Goal: Ask a question

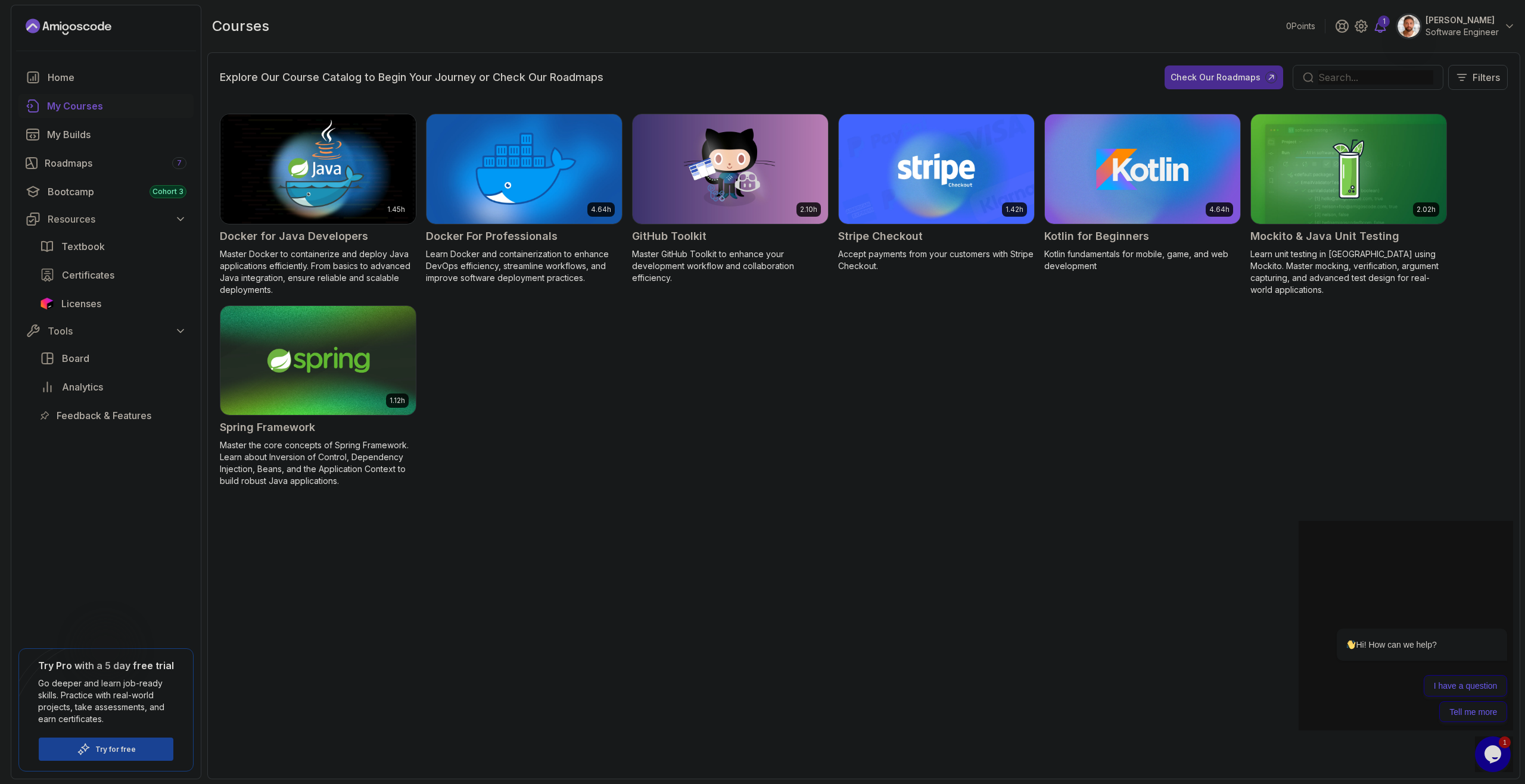
click at [1379, 24] on div "1" at bounding box center [1384, 21] width 12 height 12
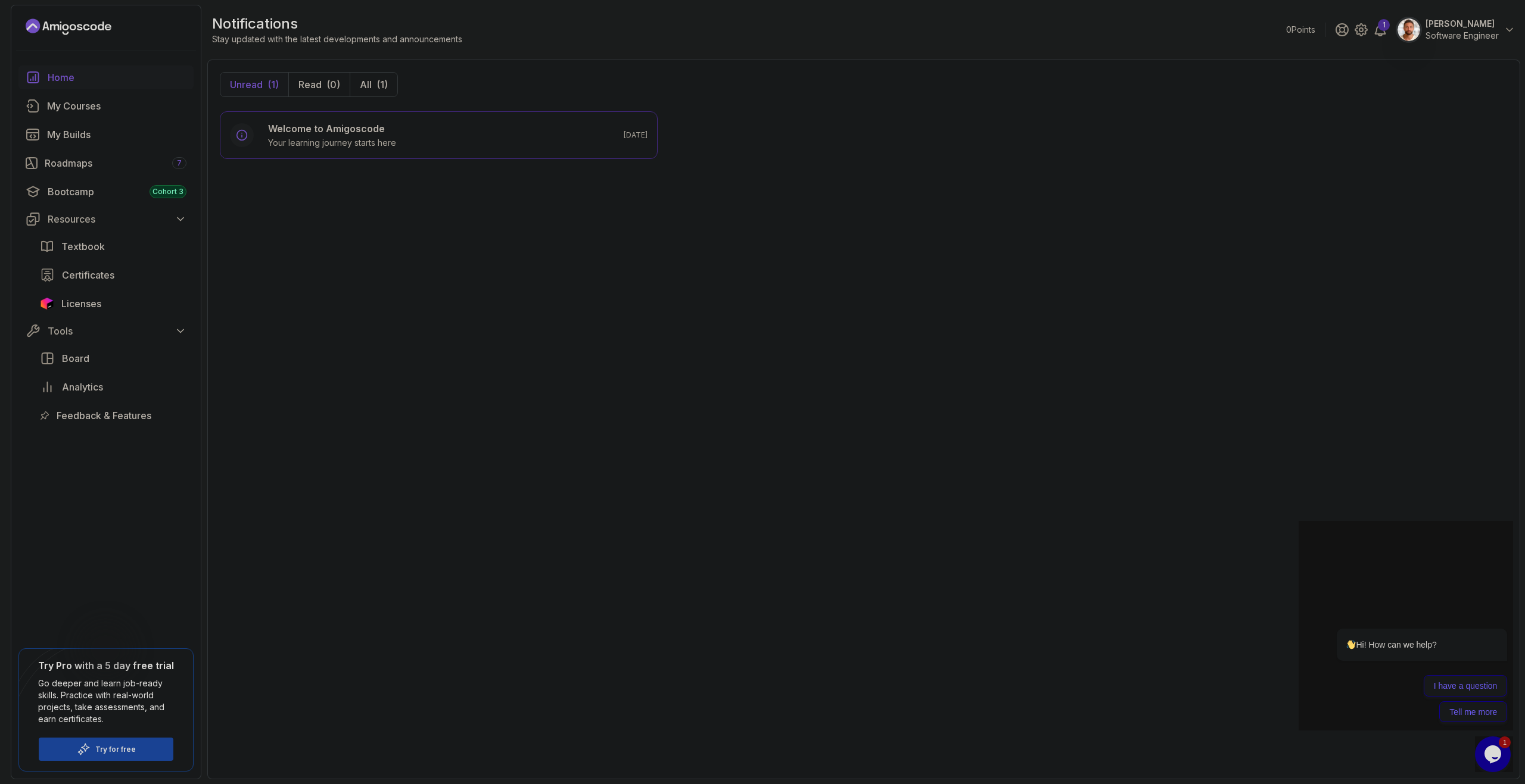
click at [99, 78] on div "Home" at bounding box center [116, 77] width 139 height 14
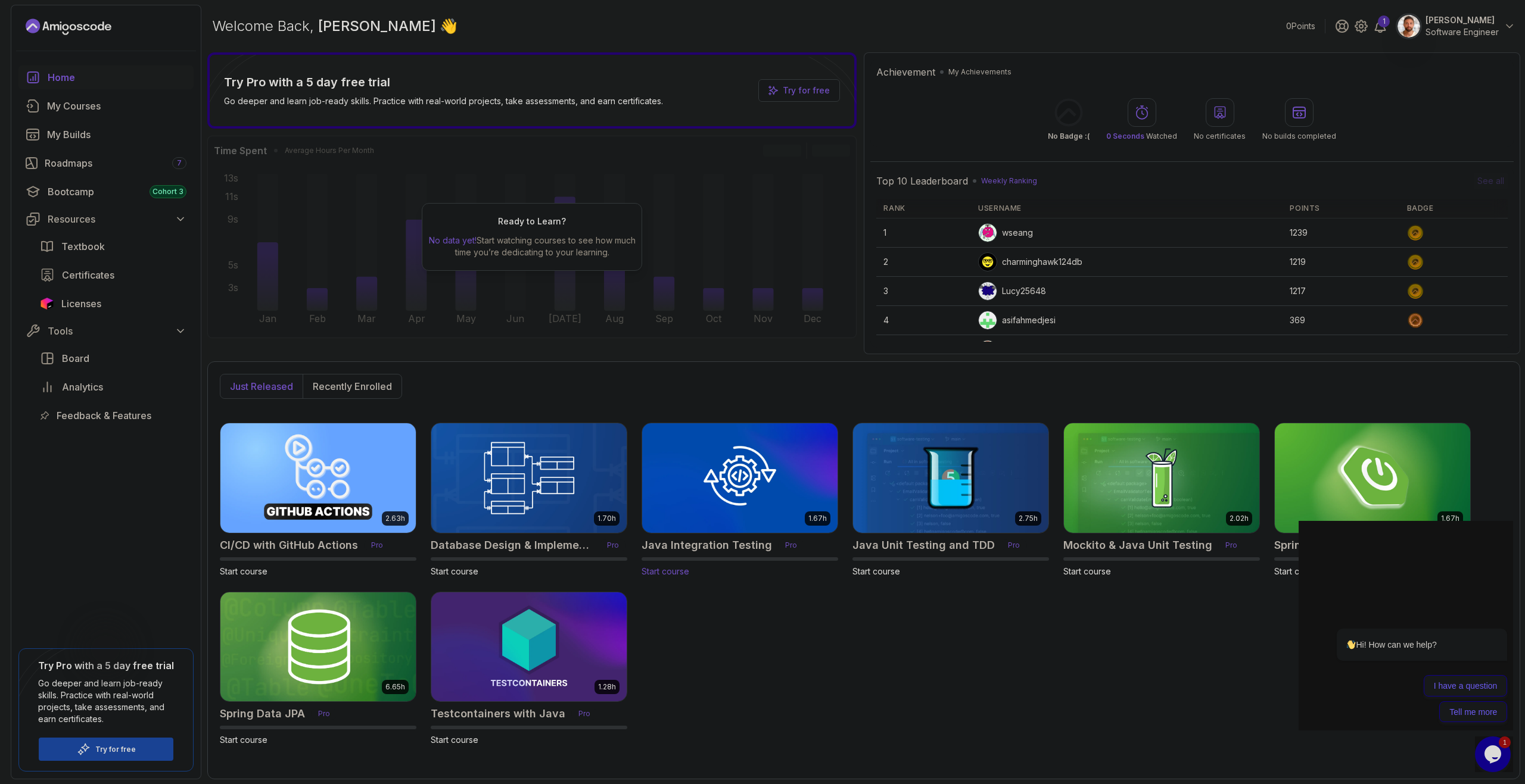
click at [697, 518] on img at bounding box center [739, 478] width 205 height 115
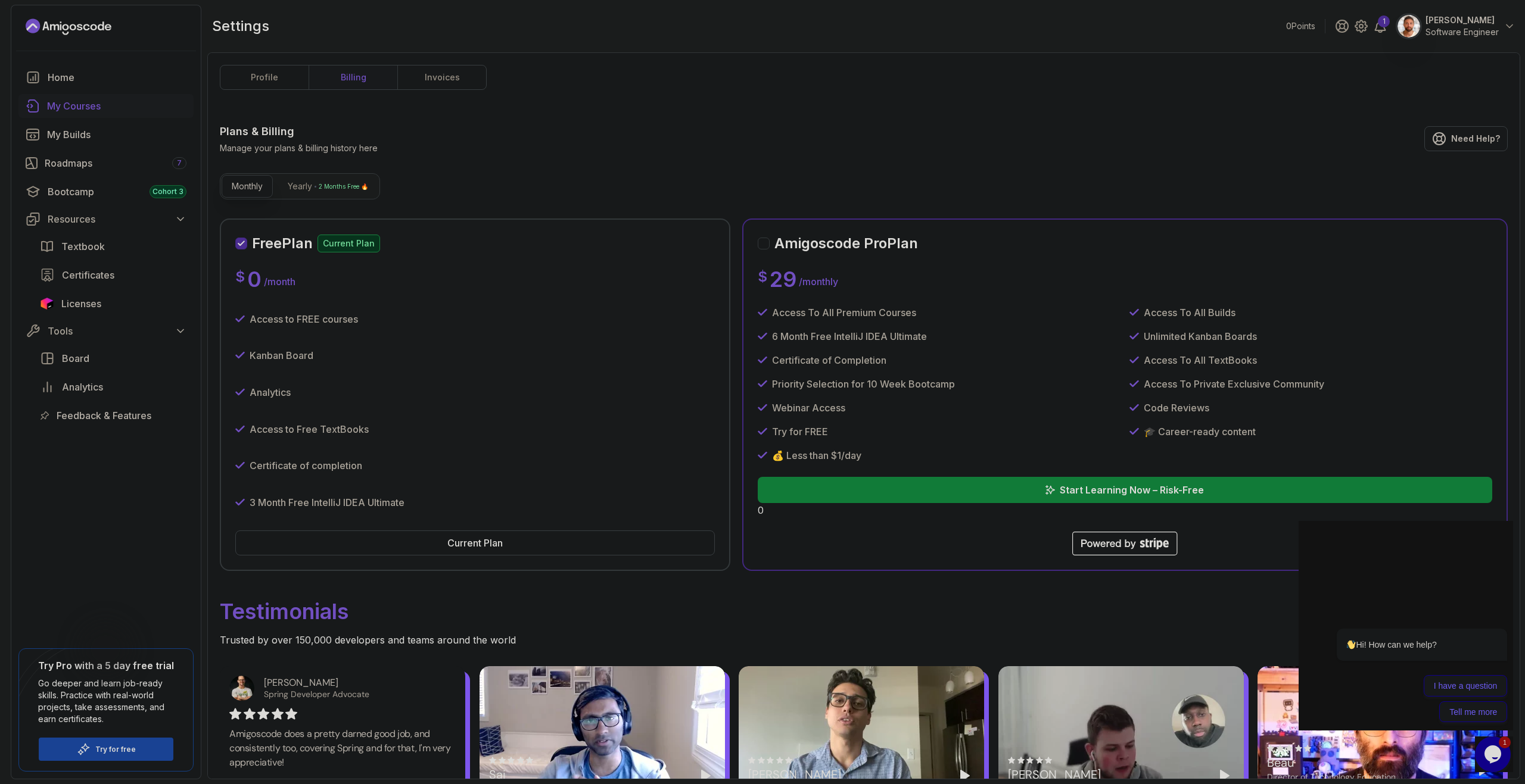
click at [79, 107] on div "My Courses" at bounding box center [117, 105] width 139 height 14
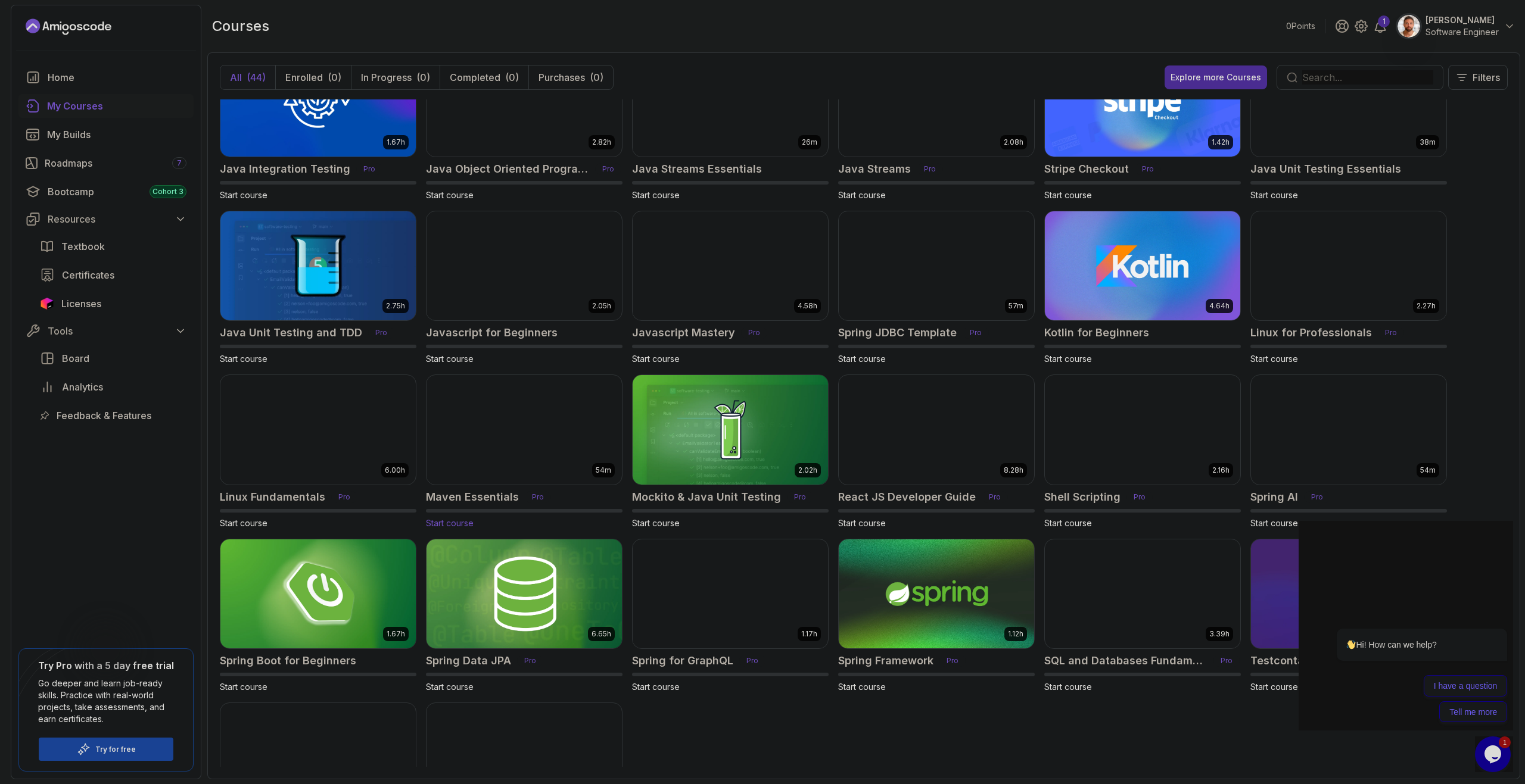
scroll to position [650, 0]
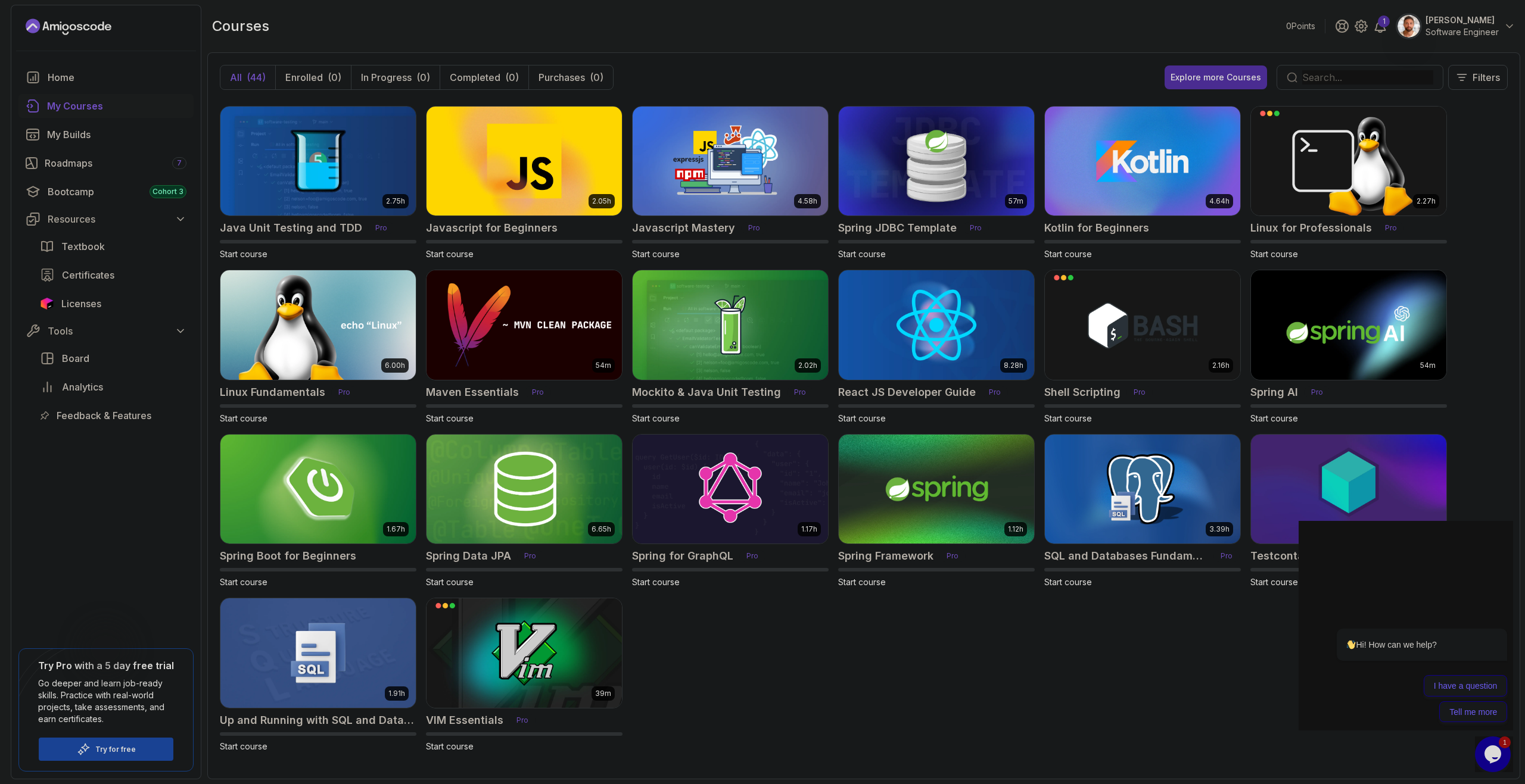
click at [1489, 753] on icon "$i18n('chat', 'chat_widget')" at bounding box center [1492, 754] width 17 height 18
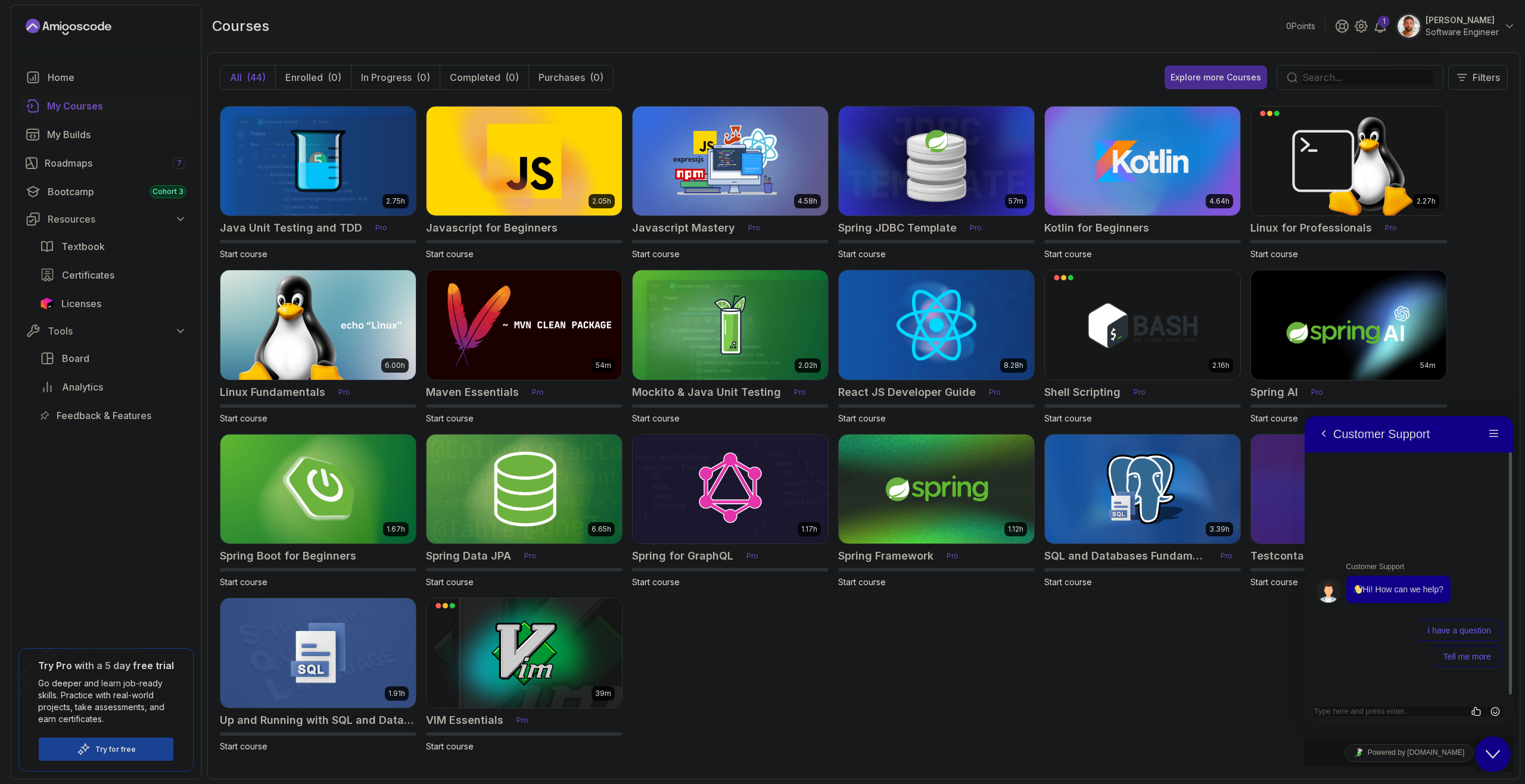
click at [1304, 416] on textarea at bounding box center [1304, 416] width 0 height 0
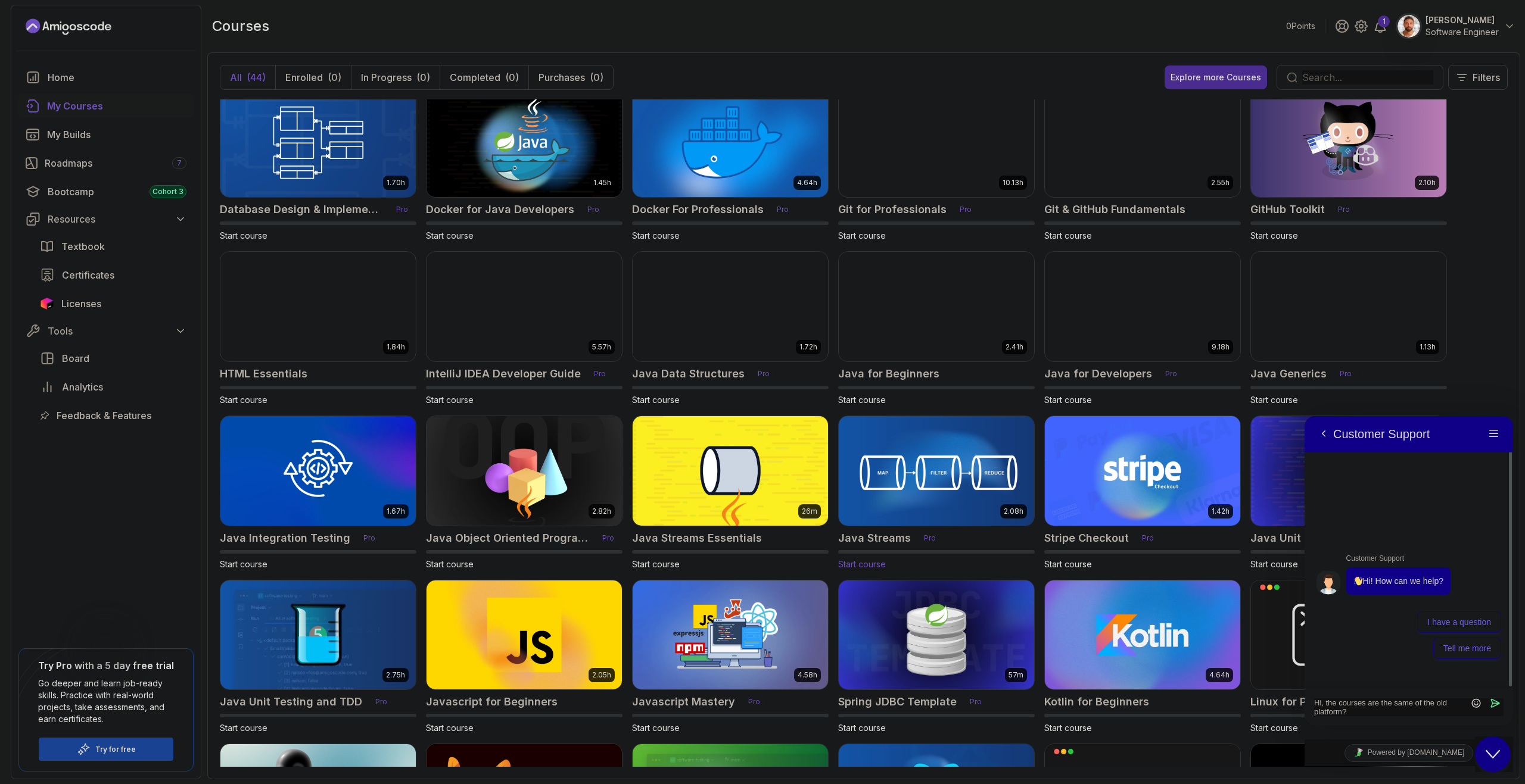
scroll to position [174, 0]
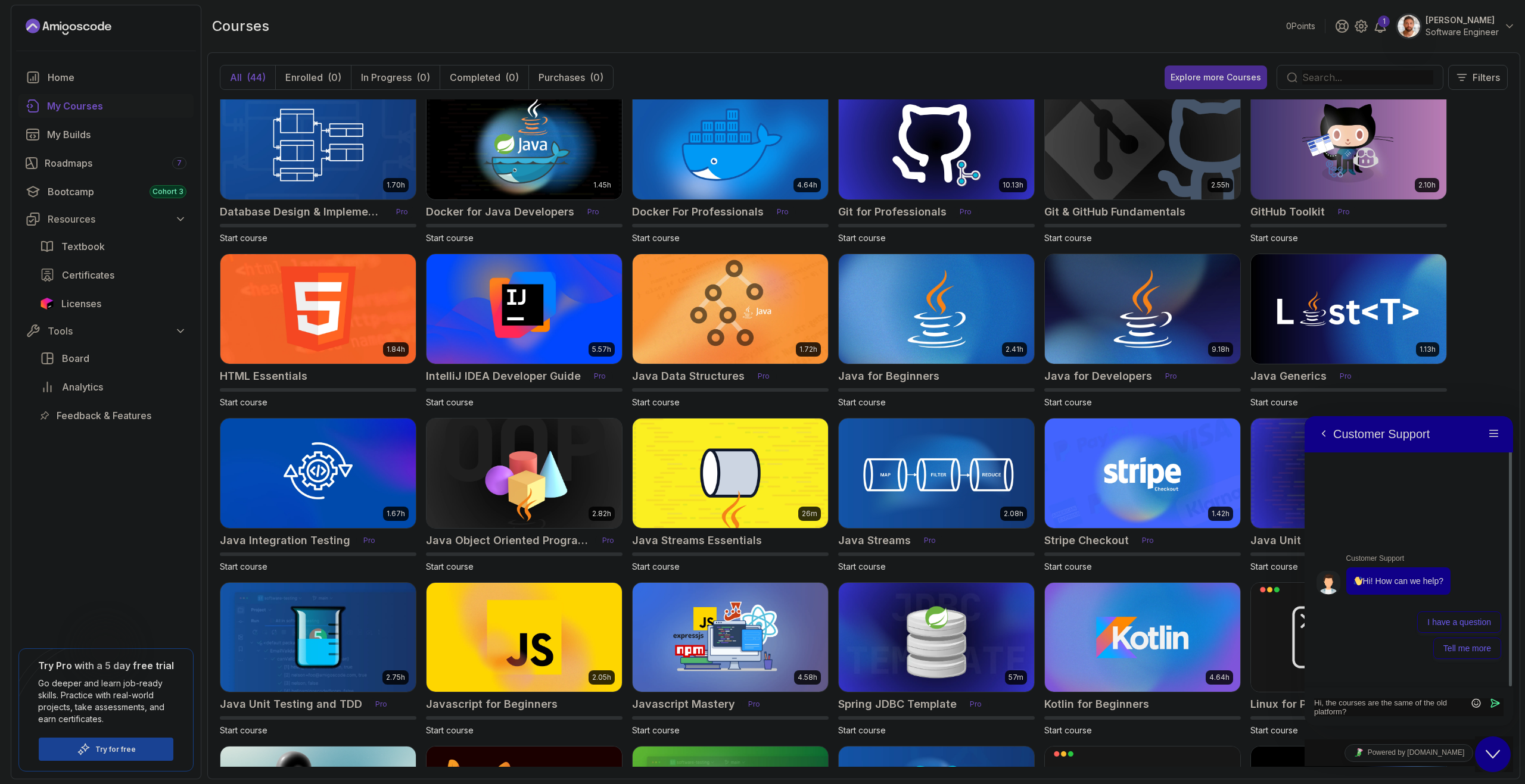
click at [1304, 416] on textarea "Hi, the courses are the same of the old platform?" at bounding box center [1304, 416] width 0 height 0
type textarea "Hi, the courses are the same of the old platform? or are updated... because i'v…"
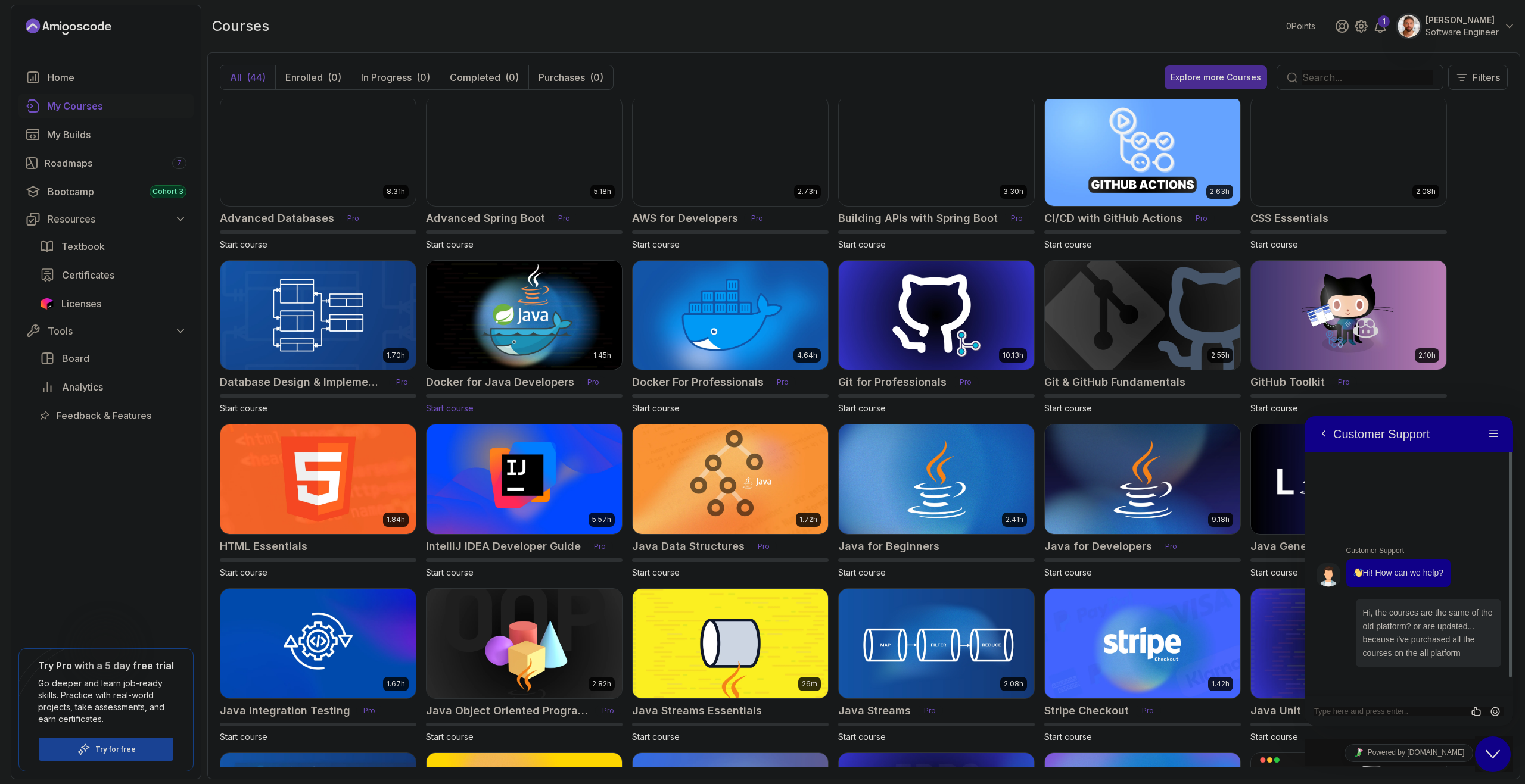
scroll to position [0, 0]
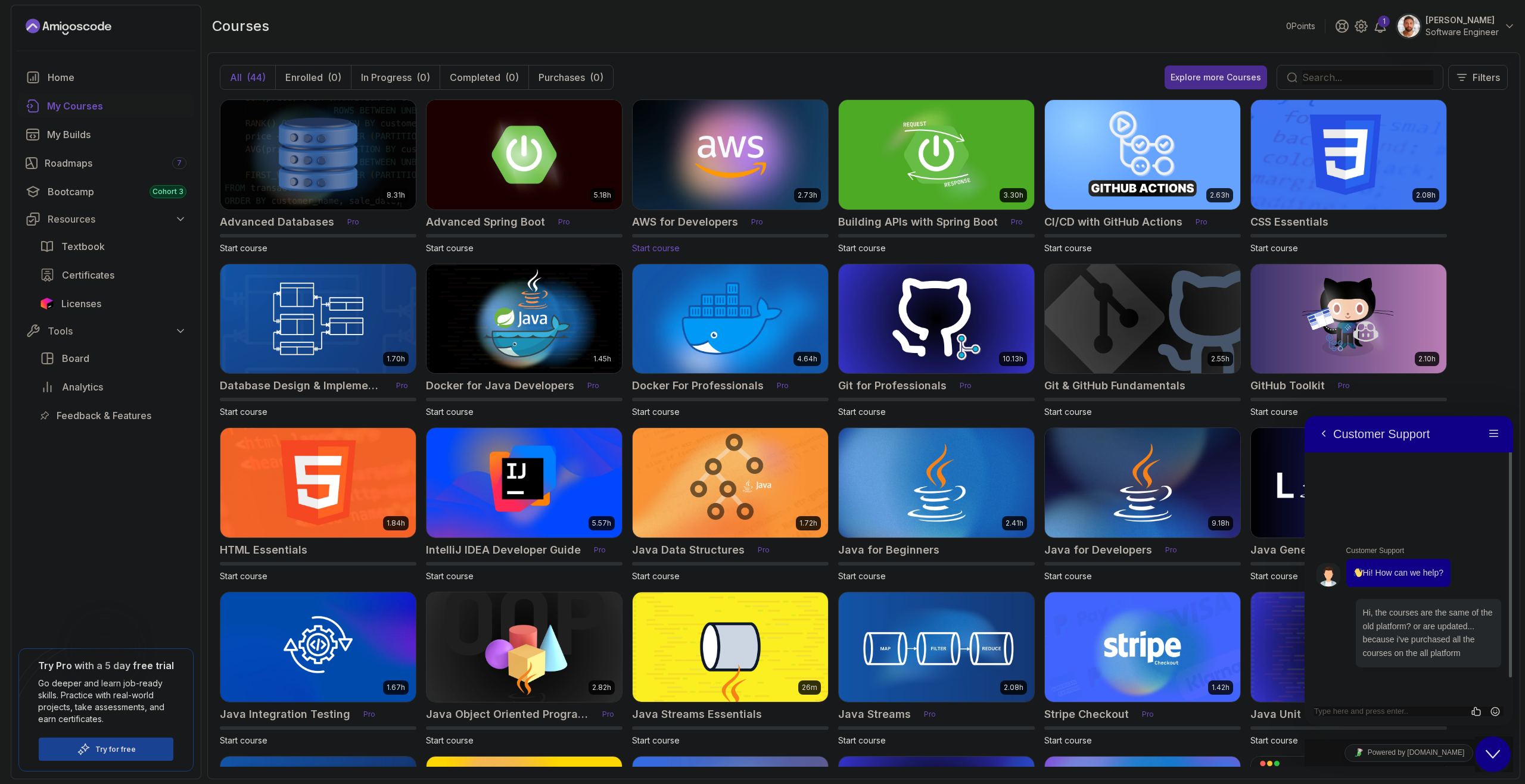
click at [688, 191] on img at bounding box center [730, 154] width 205 height 115
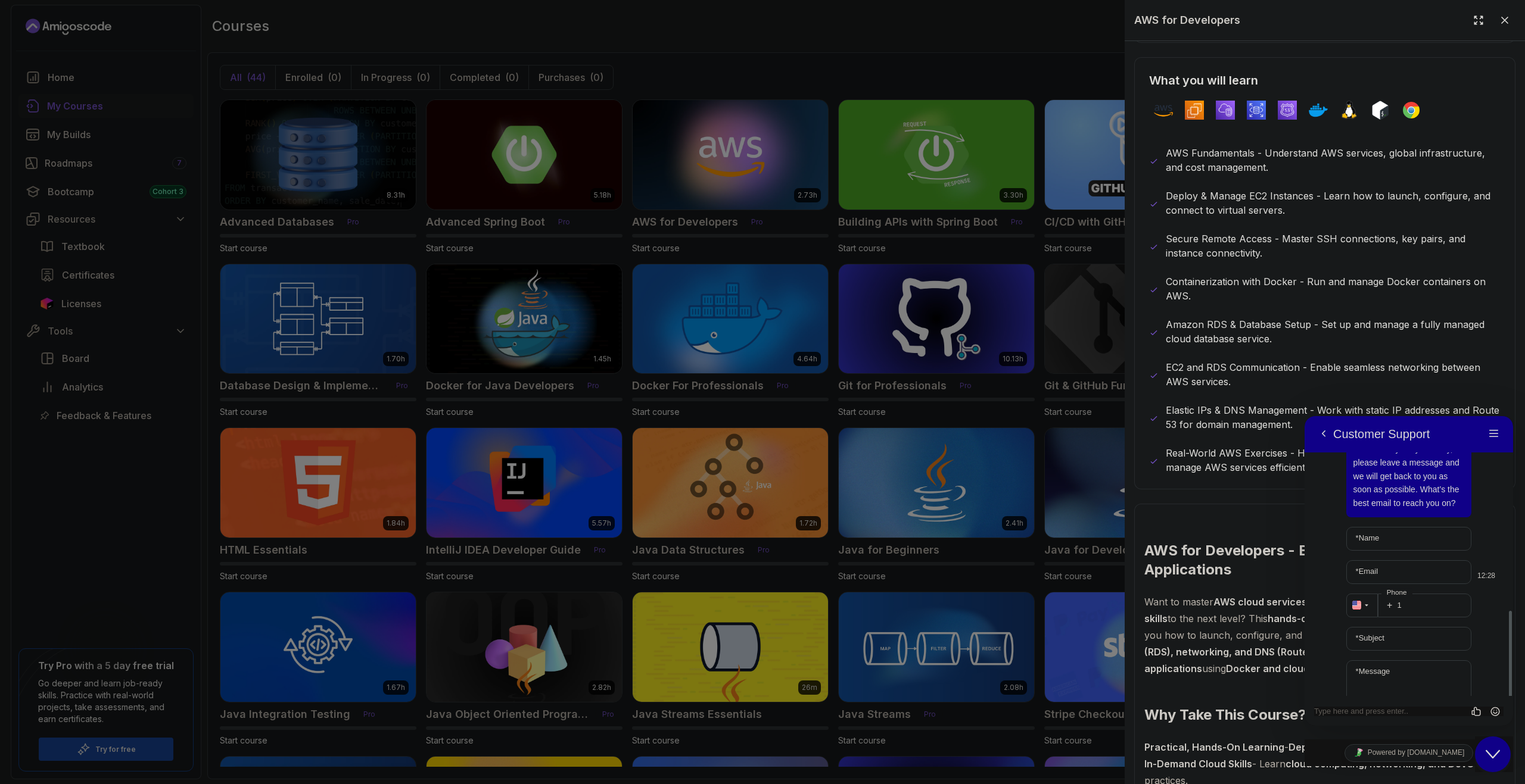
scroll to position [263, 0]
drag, startPoint x: 1490, startPoint y: 752, endPoint x: 1504, endPoint y: 737, distance: 20.5
click at [1490, 752] on icon "Close Chat This icon closes the chat window." at bounding box center [1492, 754] width 14 height 14
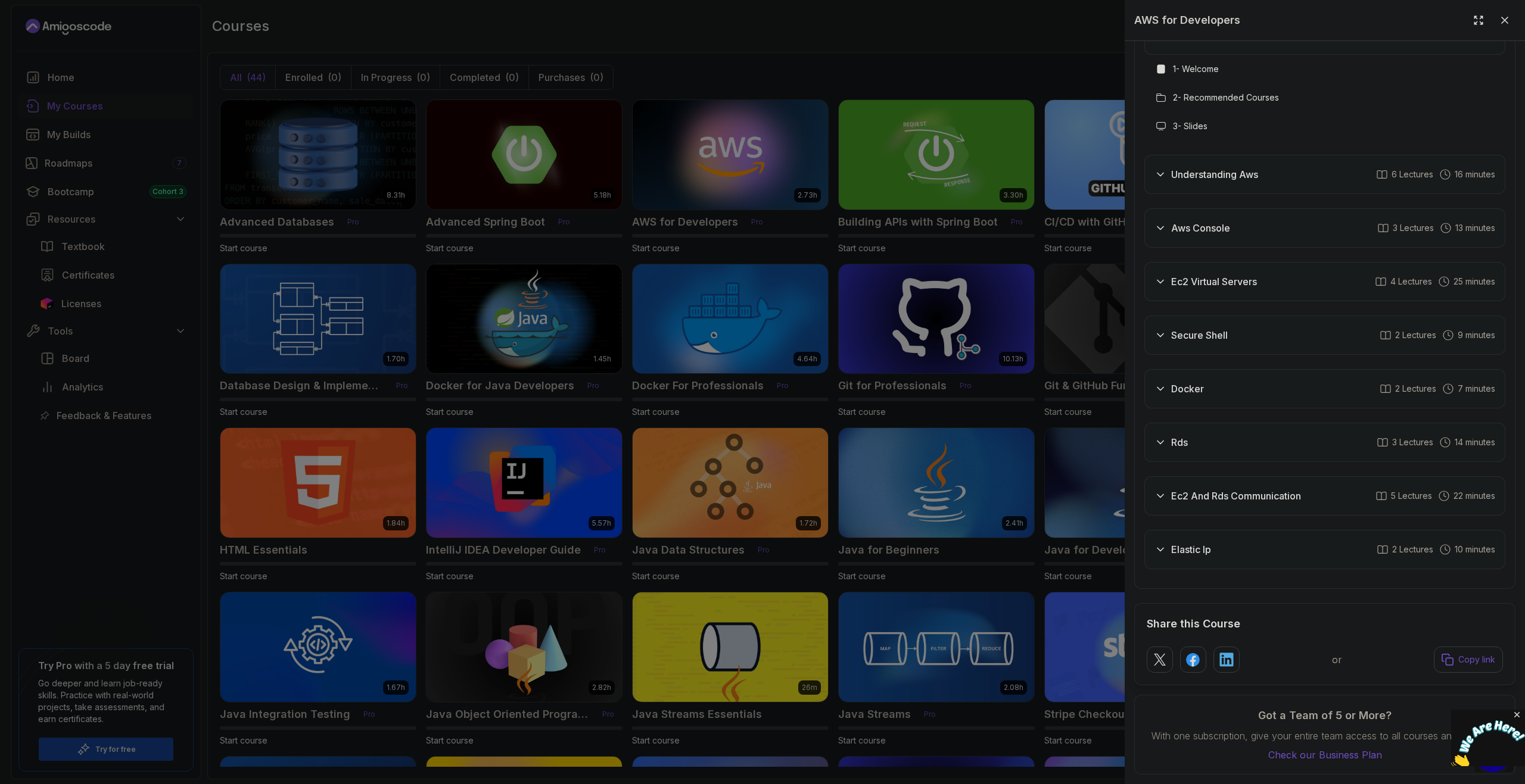
scroll to position [2011, 0]
click at [510, 238] on div at bounding box center [762, 392] width 1525 height 784
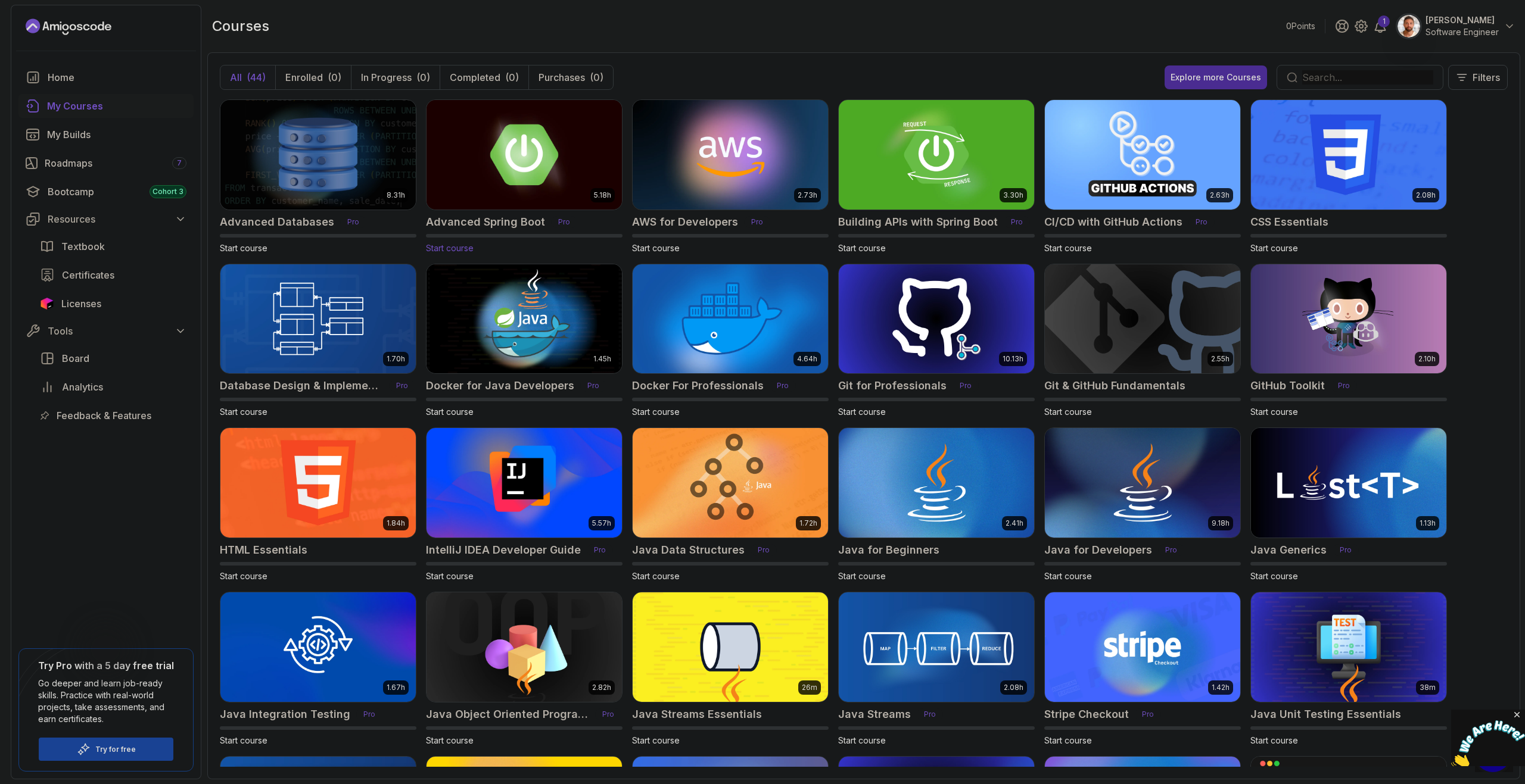
click at [518, 191] on img at bounding box center [524, 154] width 205 height 115
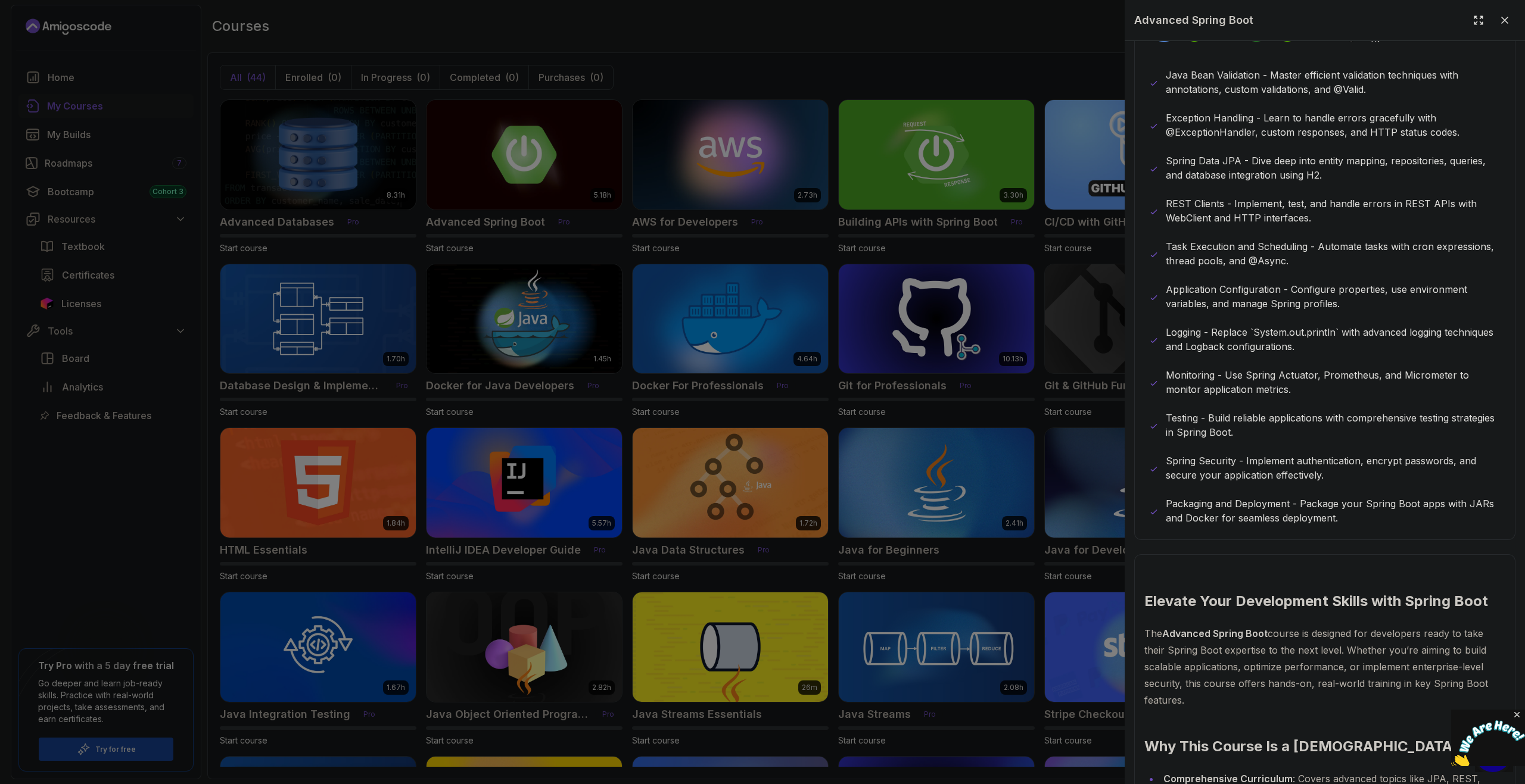
scroll to position [714, 0]
click at [619, 258] on div at bounding box center [762, 392] width 1525 height 784
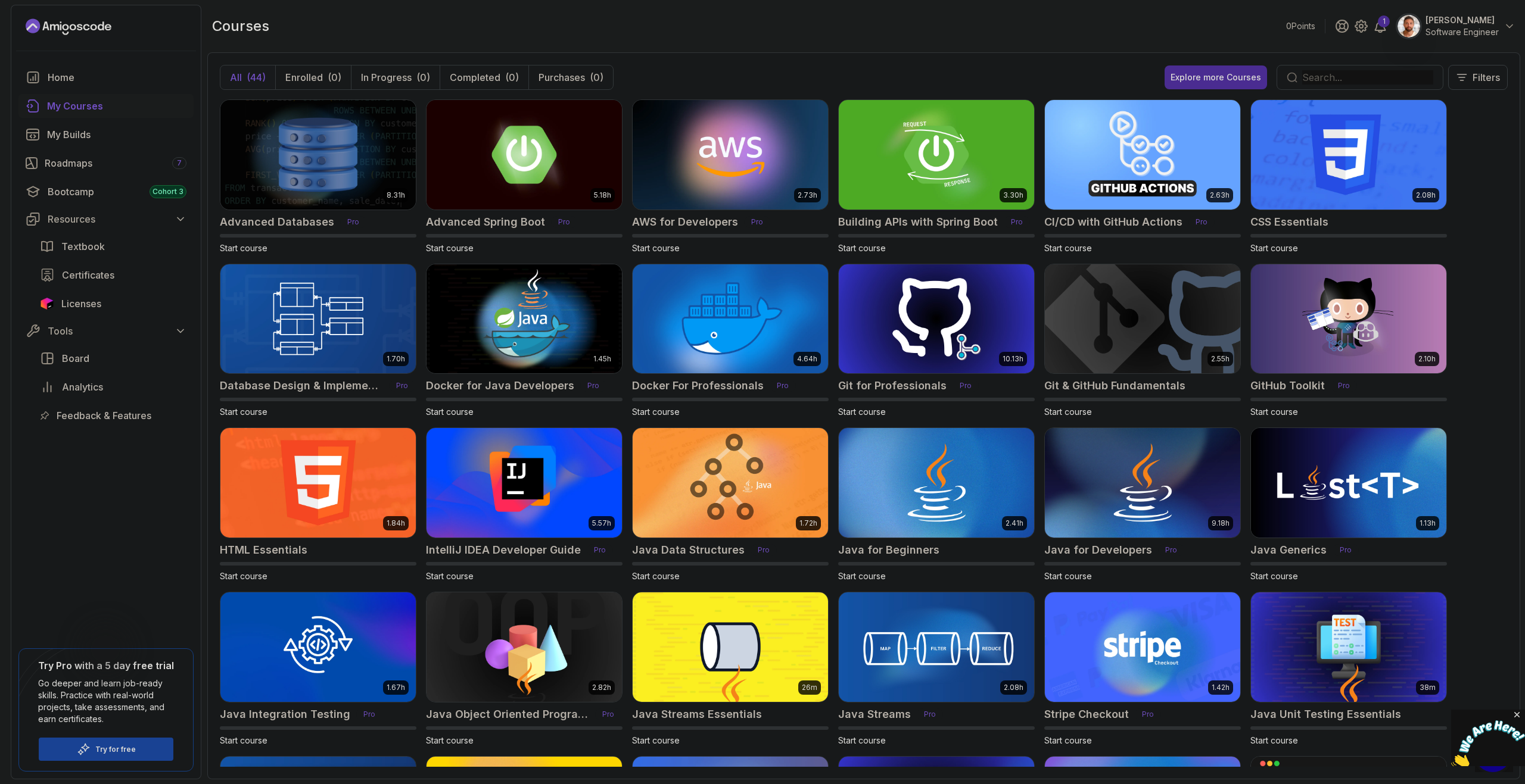
click at [1518, 713] on icon "Close" at bounding box center [1517, 715] width 10 height 10
click at [1501, 746] on span "1" at bounding box center [1504, 743] width 12 height 12
click at [1492, 758] on icon "Opens Chat This icon Opens the chat window." at bounding box center [1492, 754] width 19 height 19
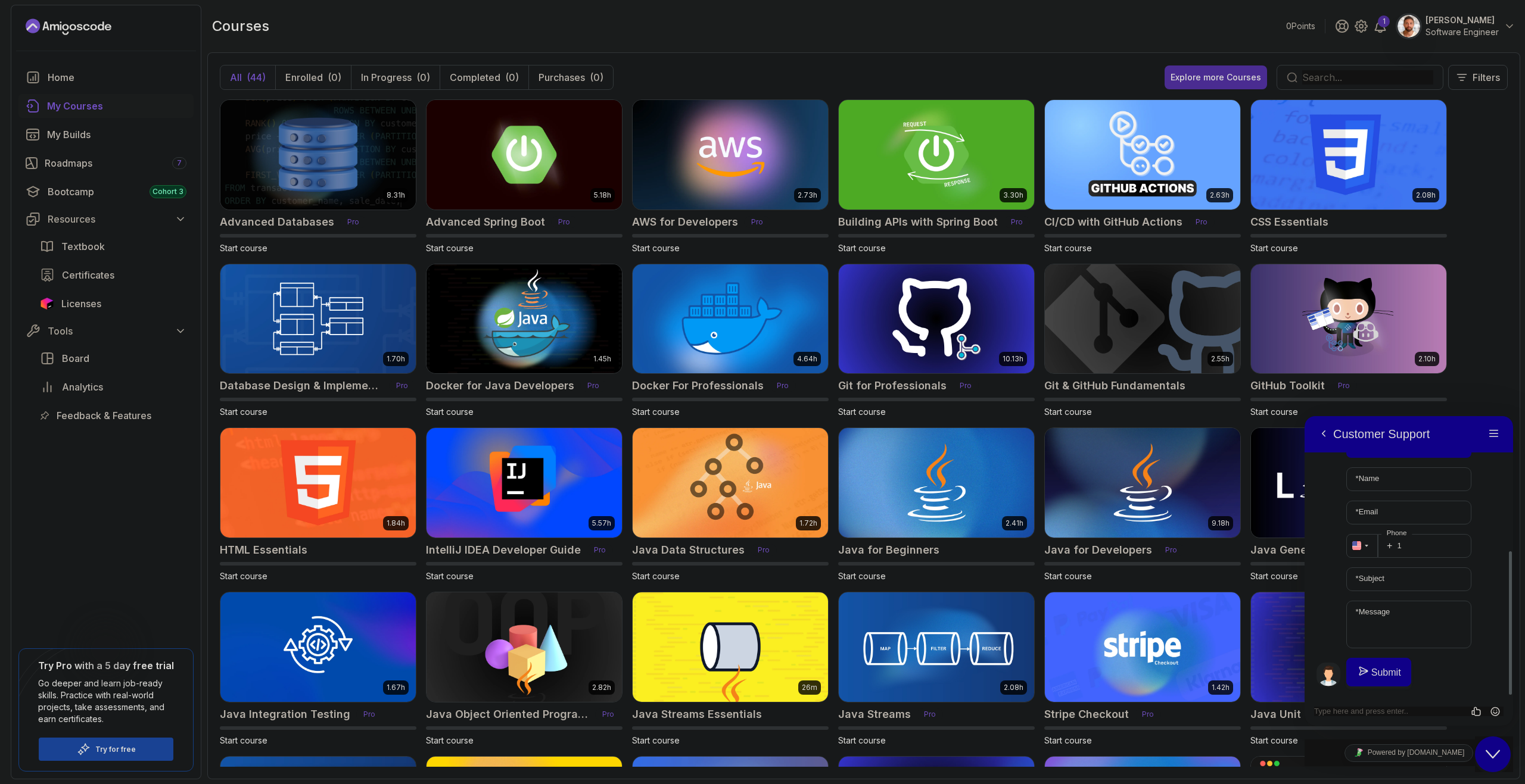
click at [1492, 758] on icon "$i18n('chat', 'chat_widget')" at bounding box center [1492, 754] width 14 height 8
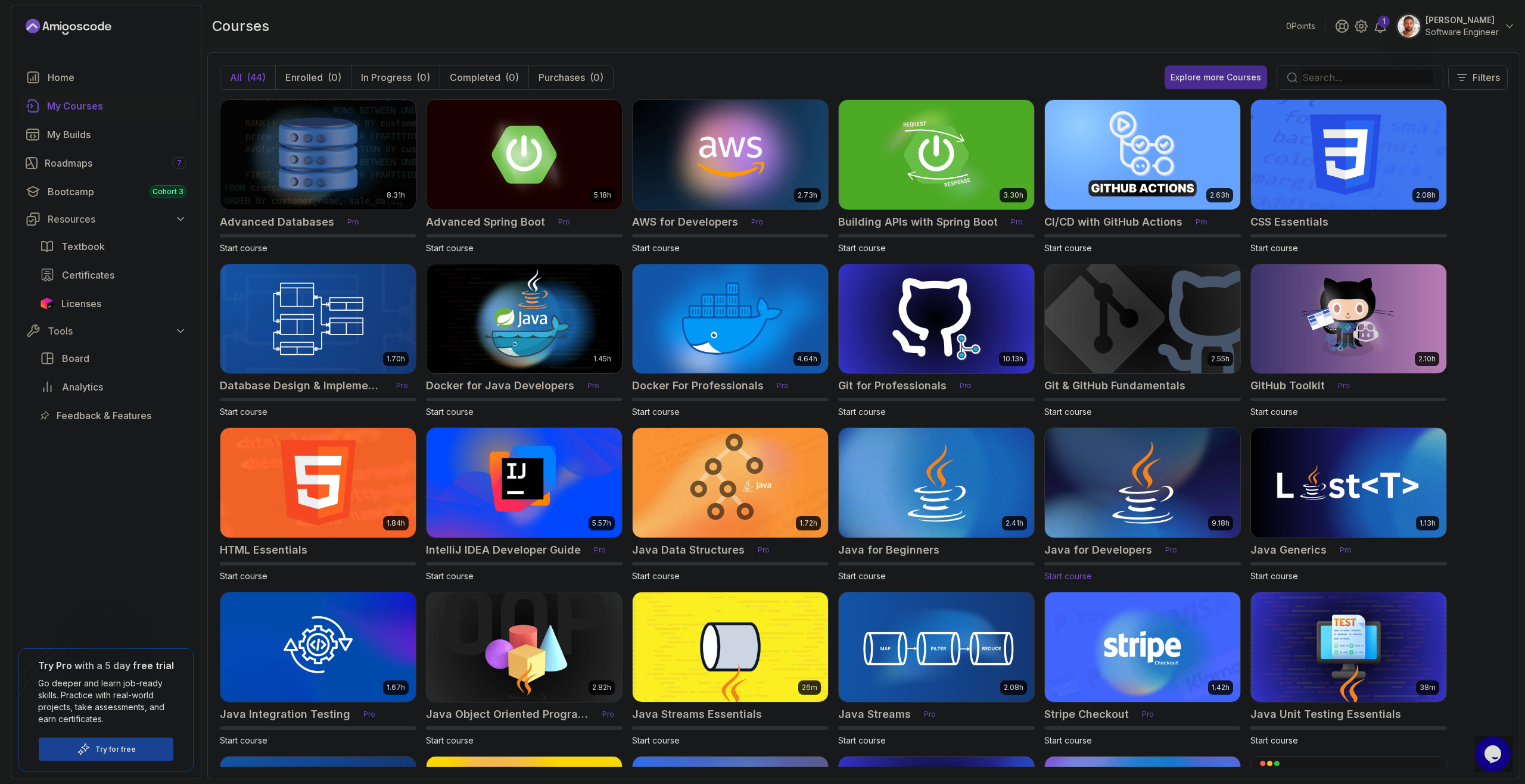
click at [1178, 503] on img at bounding box center [1142, 483] width 205 height 115
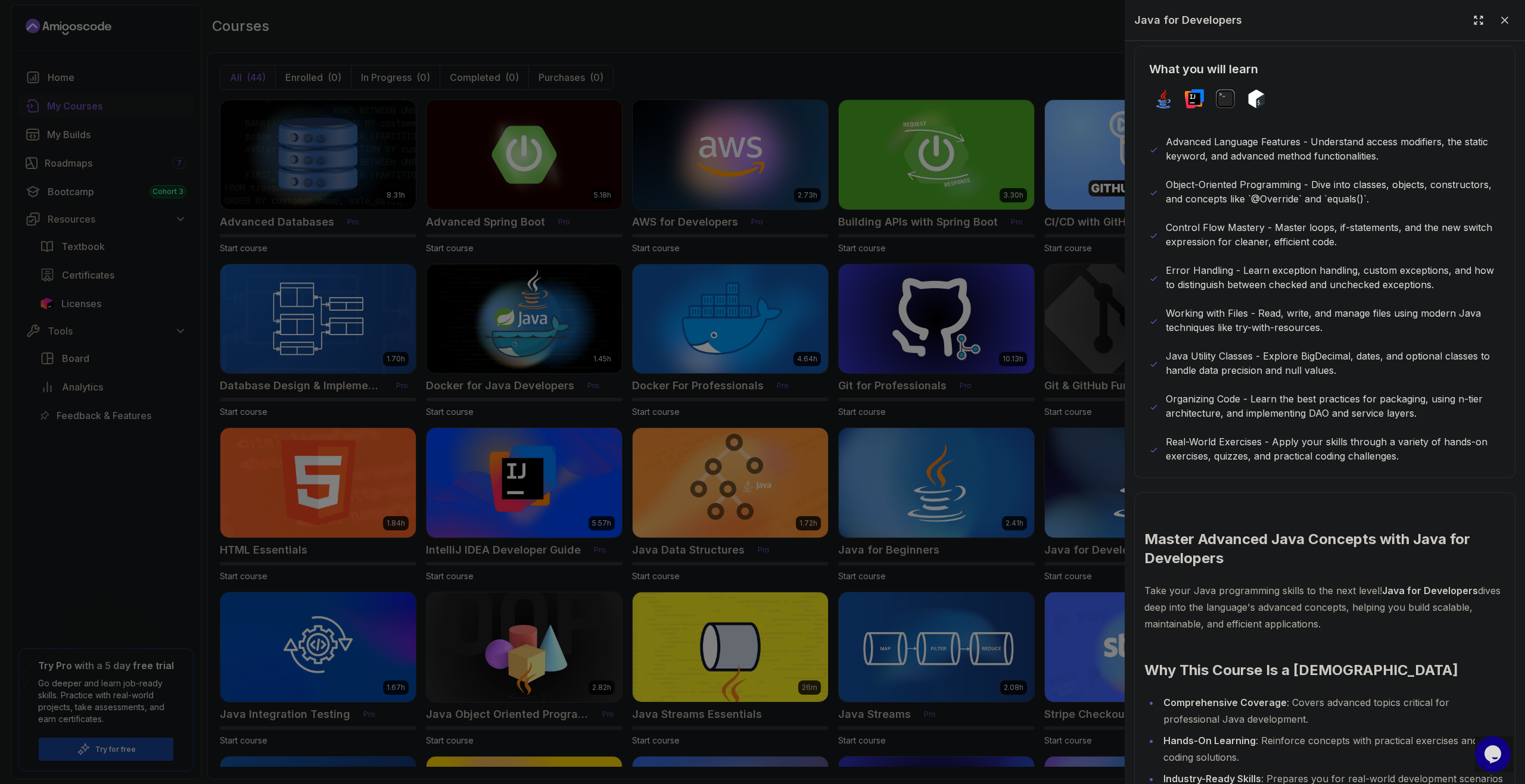
scroll to position [595, 0]
